Goal: Navigation & Orientation: Go to known website

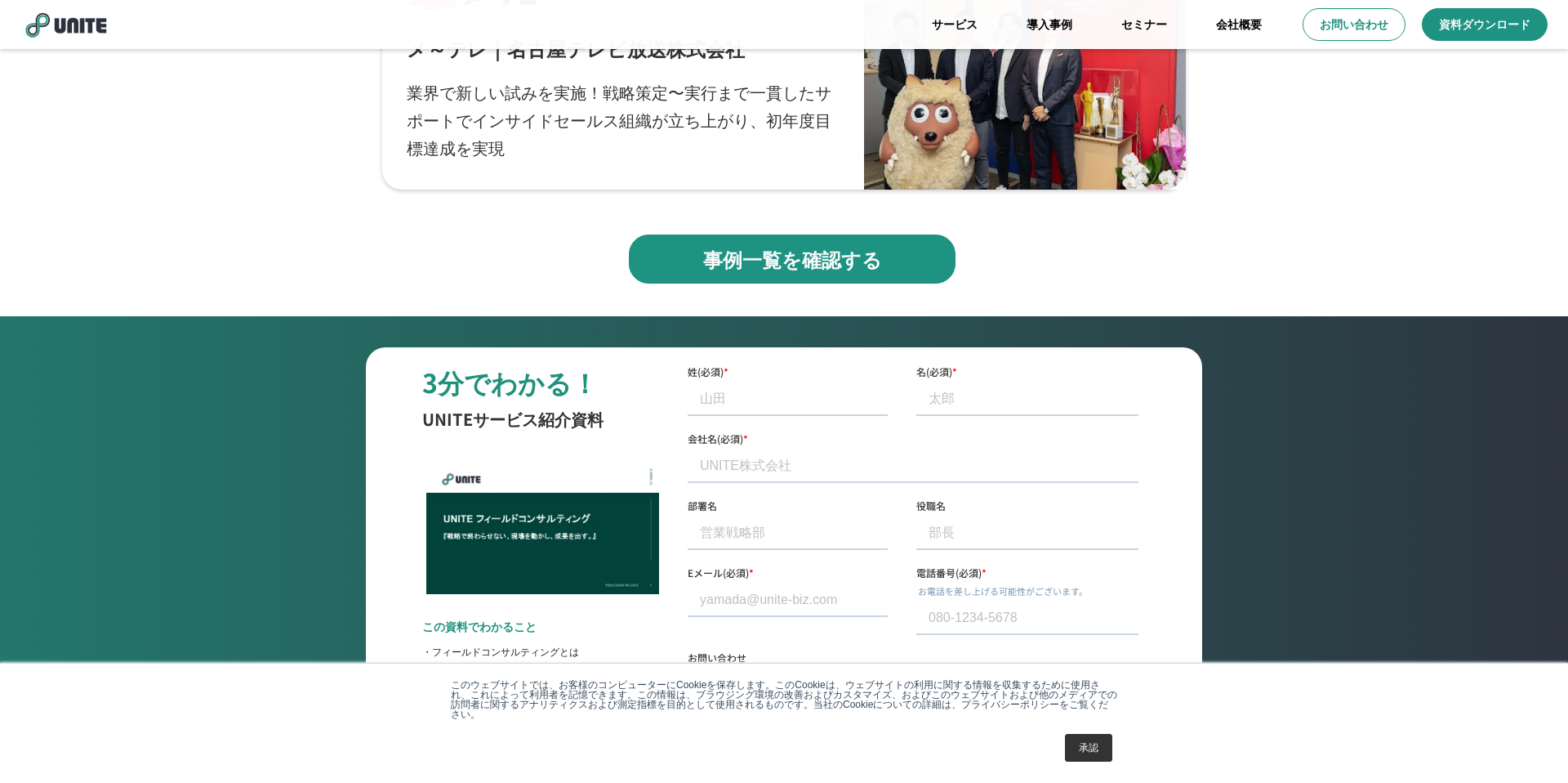
scroll to position [5161, 0]
